Goal: Information Seeking & Learning: Learn about a topic

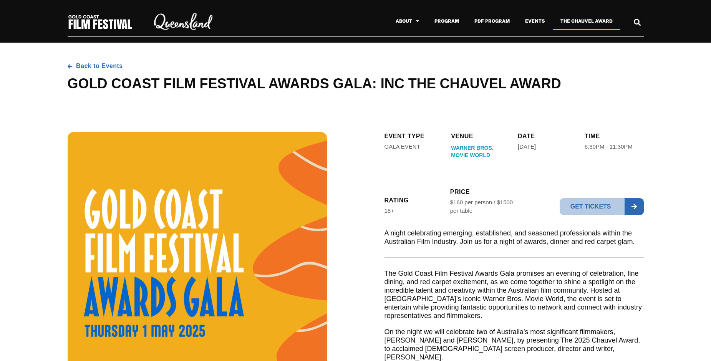
click at [582, 24] on link "The Chauvel Award" at bounding box center [586, 21] width 68 height 18
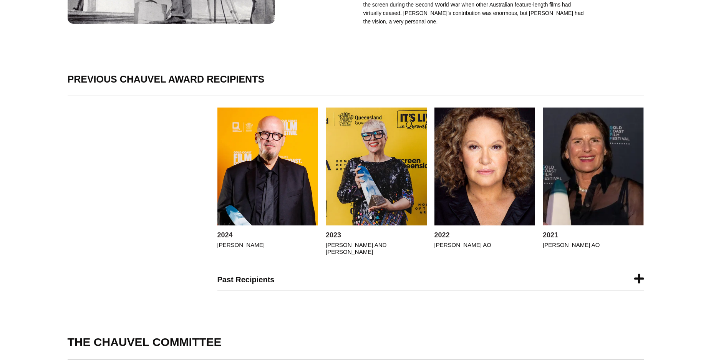
scroll to position [432, 0]
